Goal: Navigation & Orientation: Go to known website

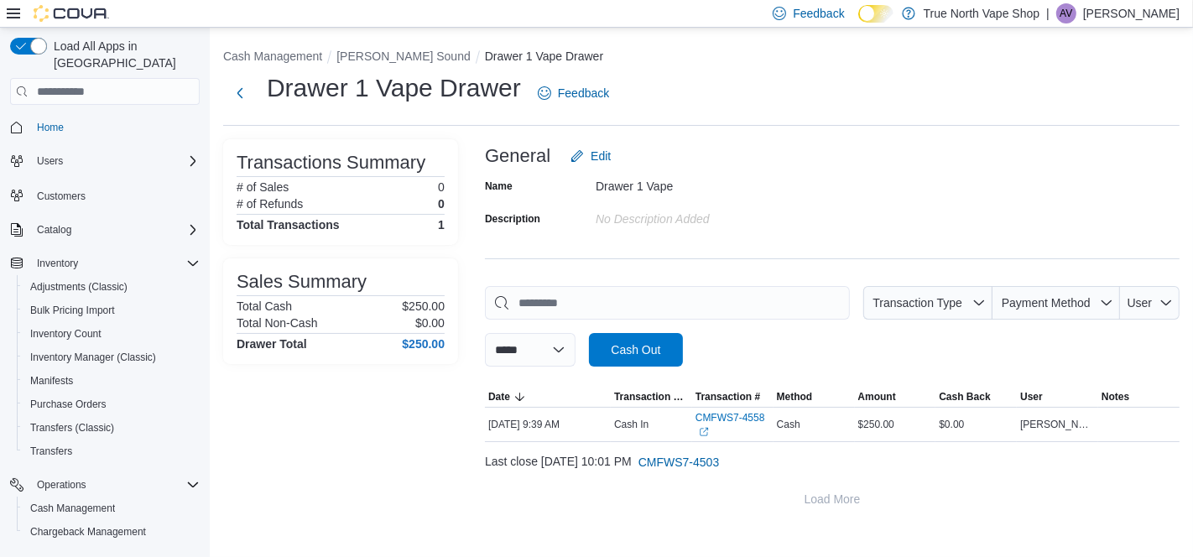
click at [1072, 18] on span "AV" at bounding box center [1066, 13] width 13 height 20
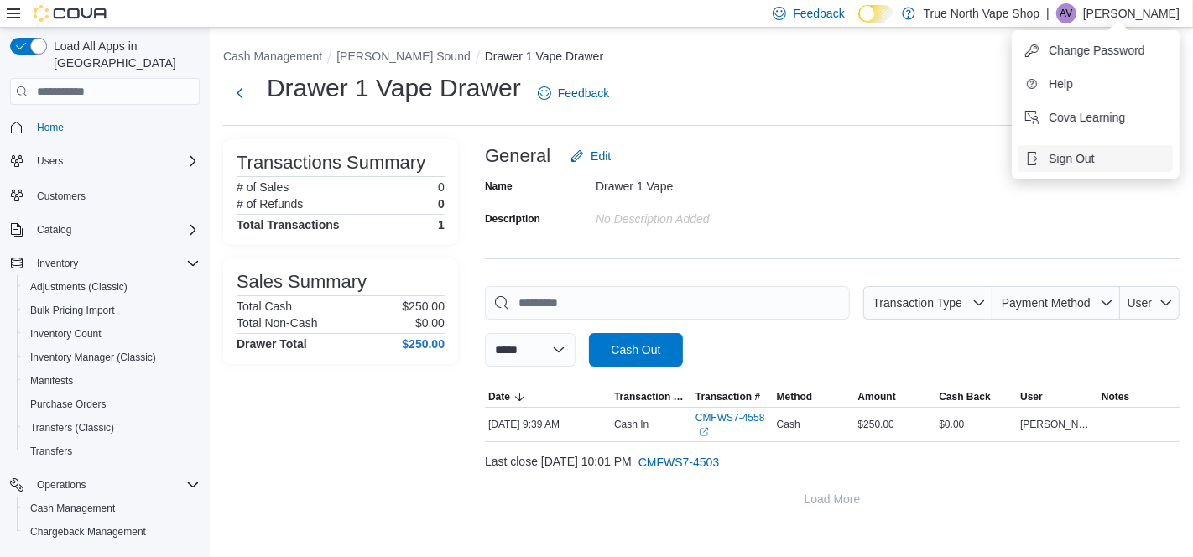
click at [1069, 156] on span "Sign Out" at bounding box center [1071, 158] width 45 height 17
